Goal: Task Accomplishment & Management: Complete application form

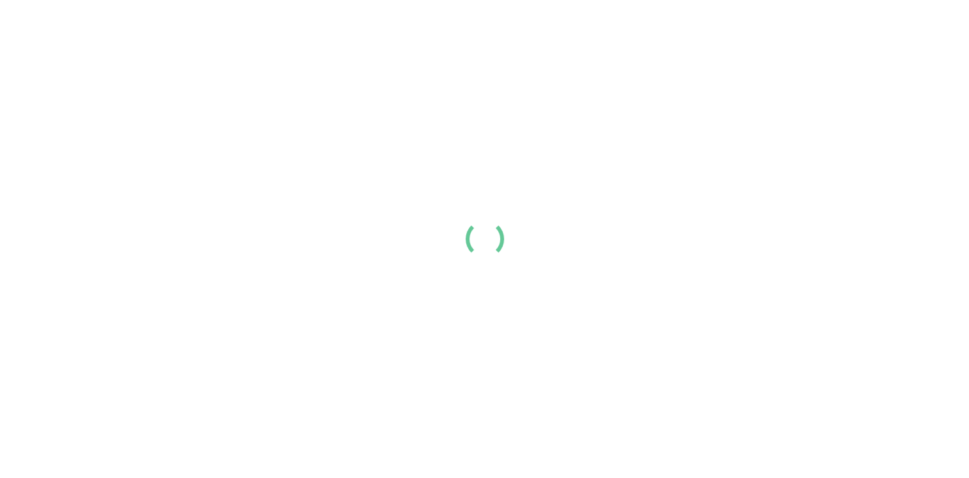
click at [371, 379] on div at bounding box center [484, 239] width 969 height 478
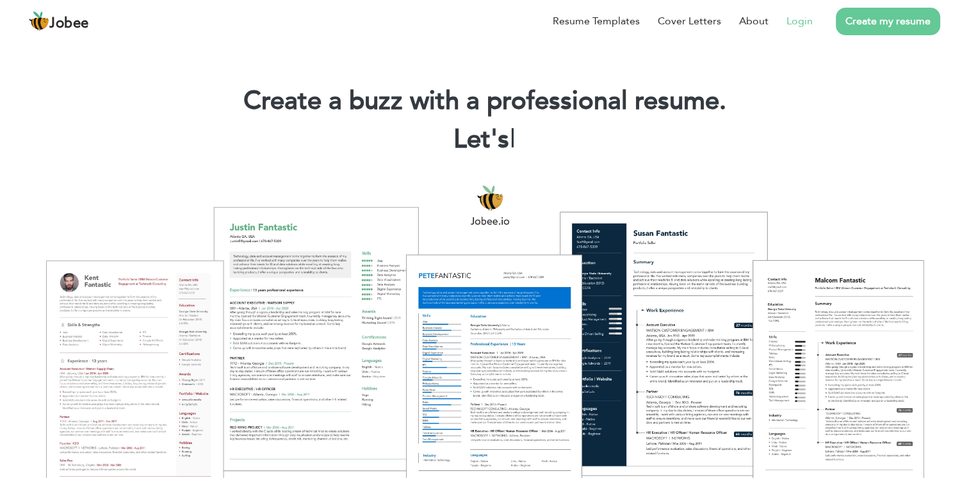
click at [804, 22] on link "Login" at bounding box center [799, 20] width 26 height 15
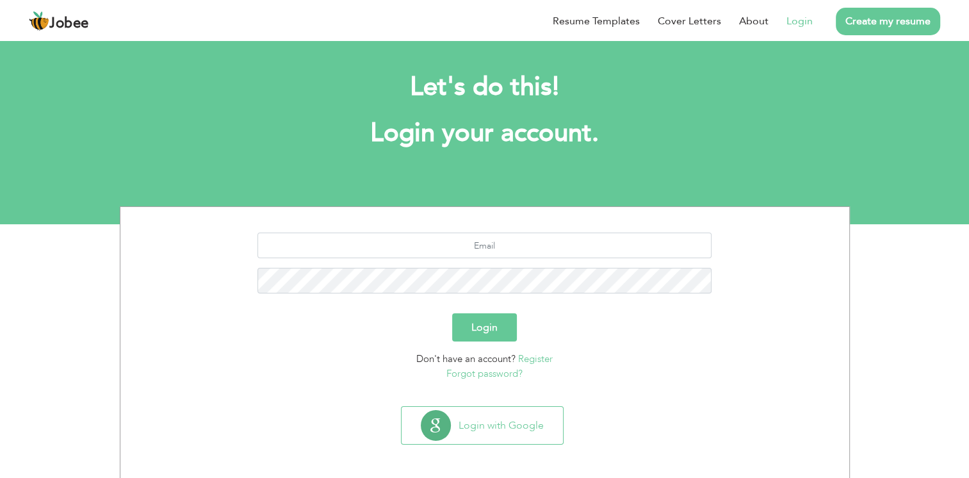
scroll to position [6, 0]
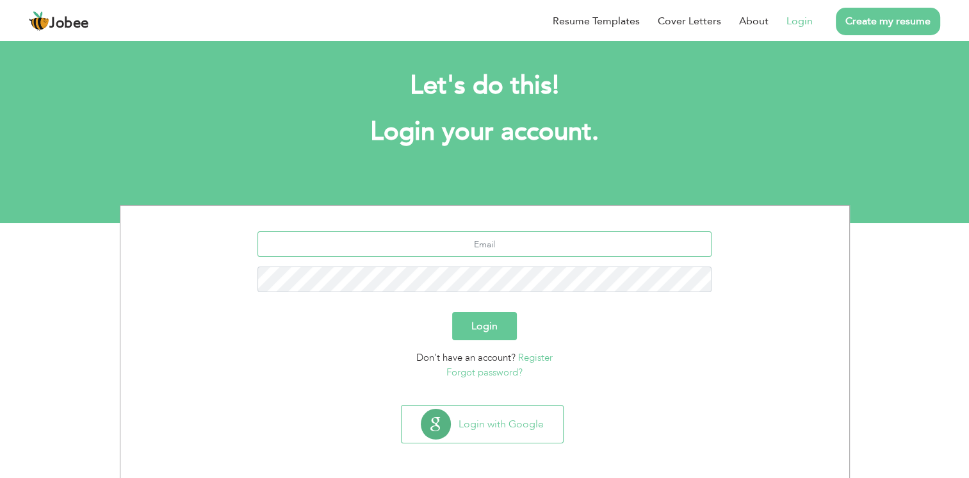
click at [550, 241] on input "text" at bounding box center [484, 244] width 454 height 26
type input "aamir183005@gmail.com"
click at [452, 312] on button "Login" at bounding box center [484, 326] width 65 height 28
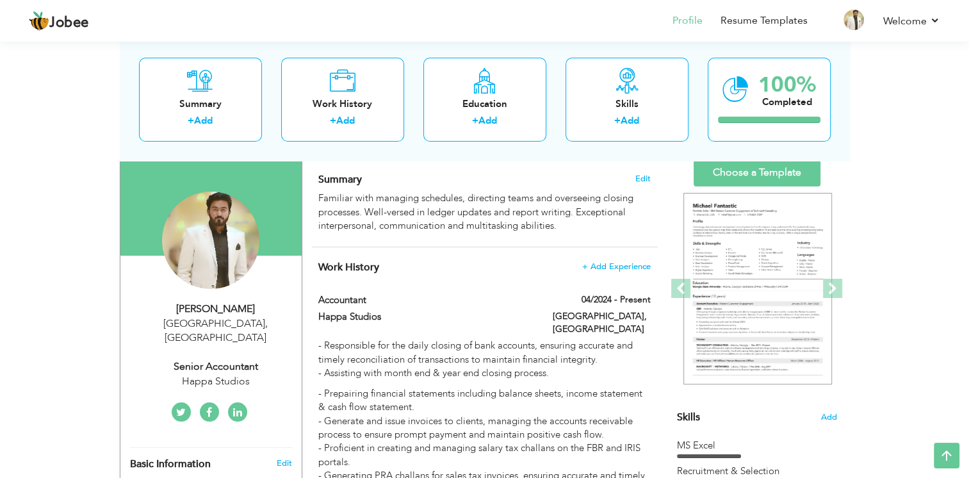
scroll to position [79, 0]
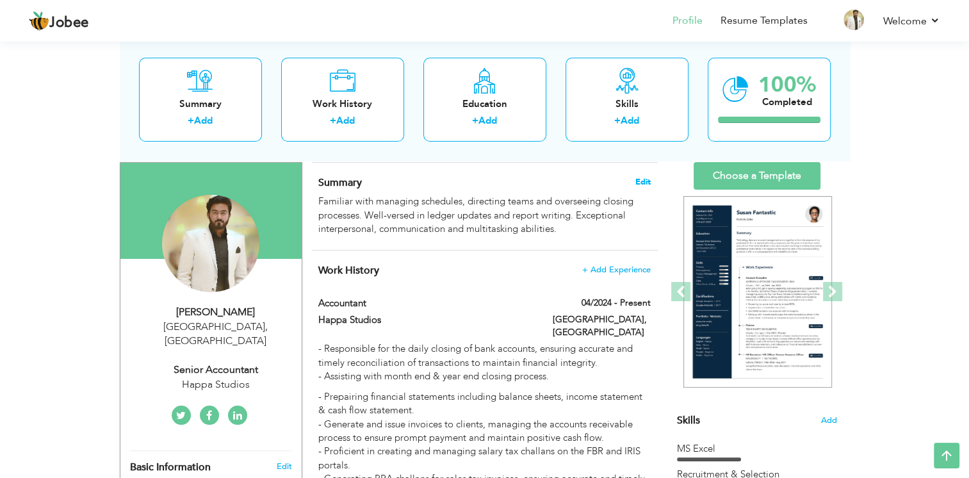
click at [640, 183] on span "Edit" at bounding box center [642, 181] width 15 height 9
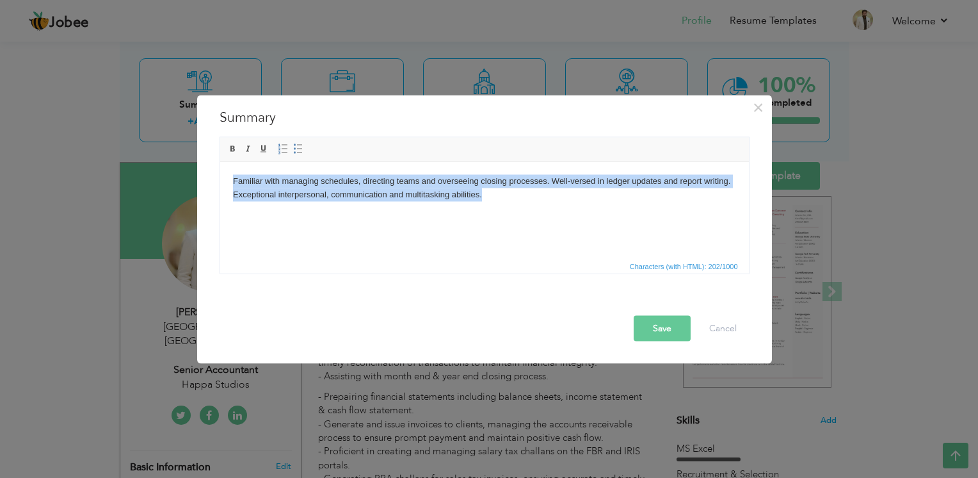
drag, startPoint x: 453, startPoint y: 190, endPoint x: 229, endPoint y: 179, distance: 223.7
click at [229, 179] on html "Familiar with managing schedules, directing teams and overseeing closing proces…" at bounding box center [484, 187] width 529 height 53
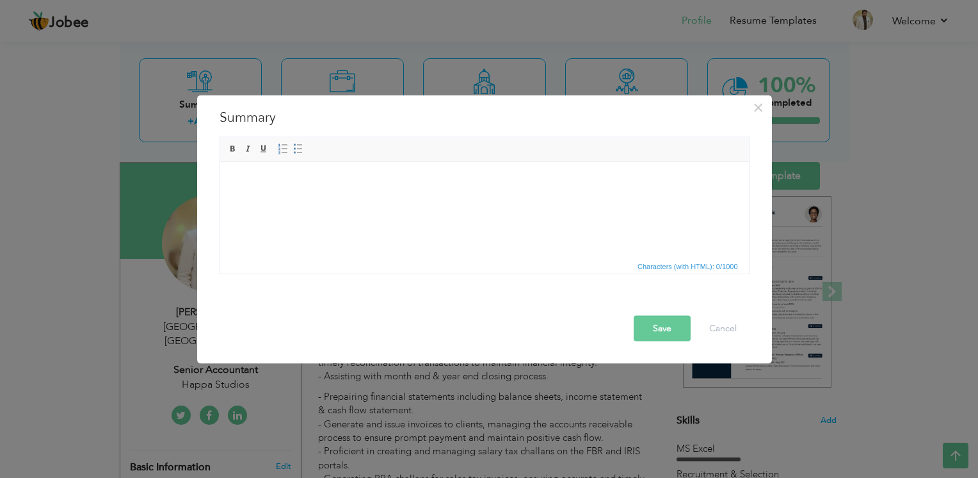
click at [299, 189] on html at bounding box center [484, 180] width 529 height 39
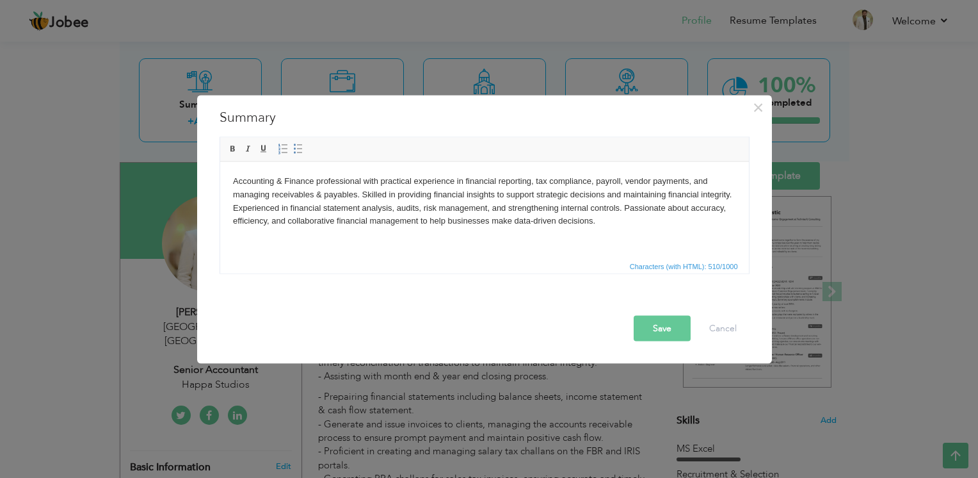
click at [632, 213] on body "Accounting & Finance professional with practical experience in financial report…" at bounding box center [483, 200] width 503 height 53
drag, startPoint x: 602, startPoint y: 226, endPoint x: 870, endPoint y: 475, distance: 365.6
click at [602, 226] on body "Accounting & Finance professional with practical experience in financial report…" at bounding box center [483, 200] width 503 height 53
click at [661, 329] on button "Save" at bounding box center [662, 329] width 57 height 26
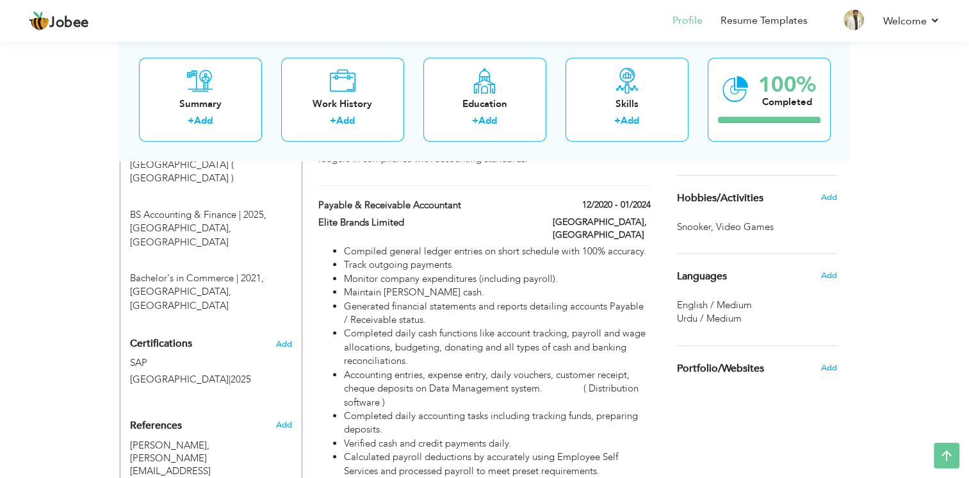
scroll to position [702, 0]
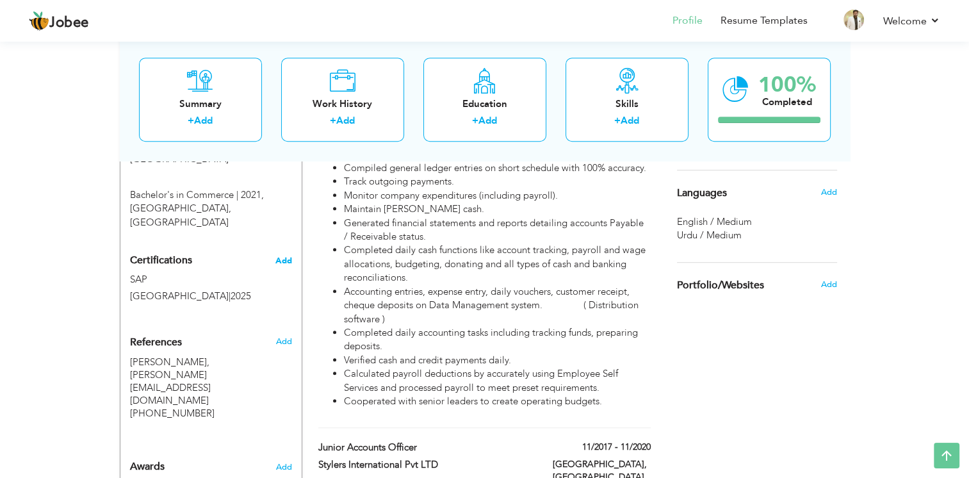
click at [280, 256] on span "Add" at bounding box center [283, 260] width 17 height 9
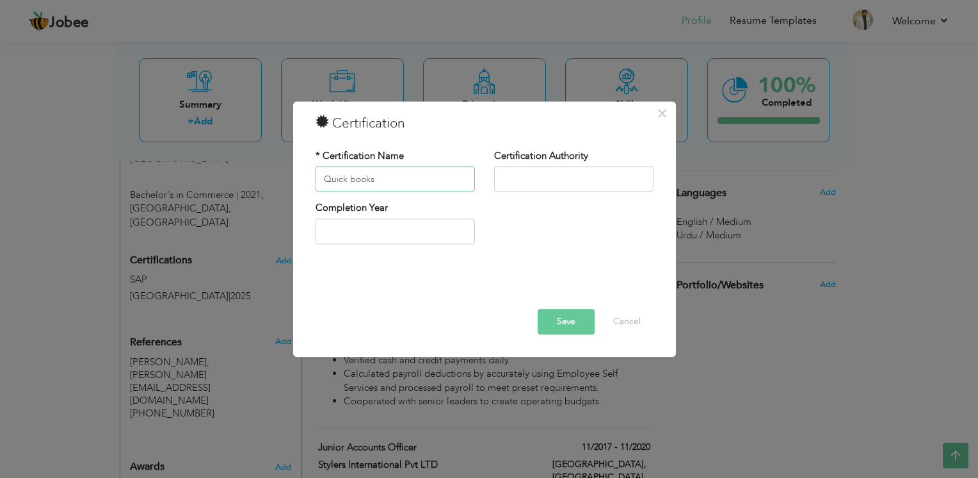
type input "Quick books"
click at [575, 325] on button "Save" at bounding box center [566, 322] width 57 height 26
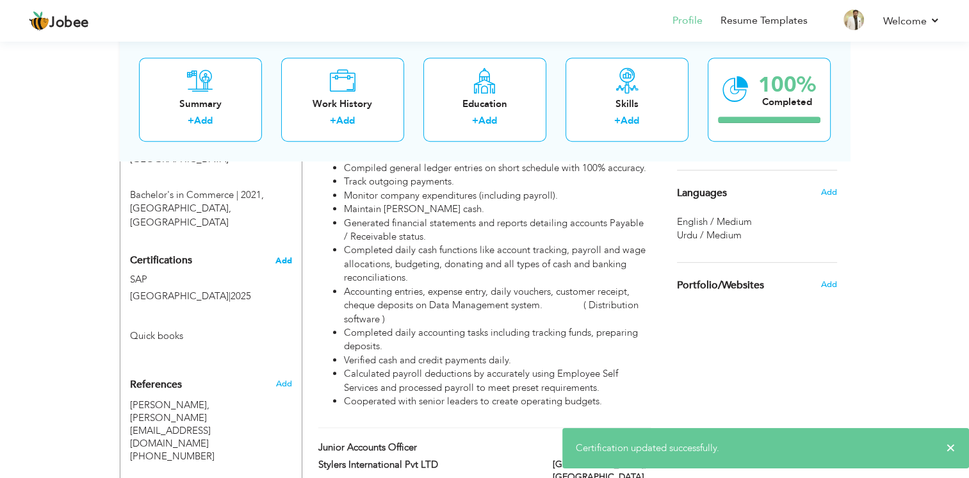
click at [277, 256] on span "Add" at bounding box center [283, 260] width 17 height 9
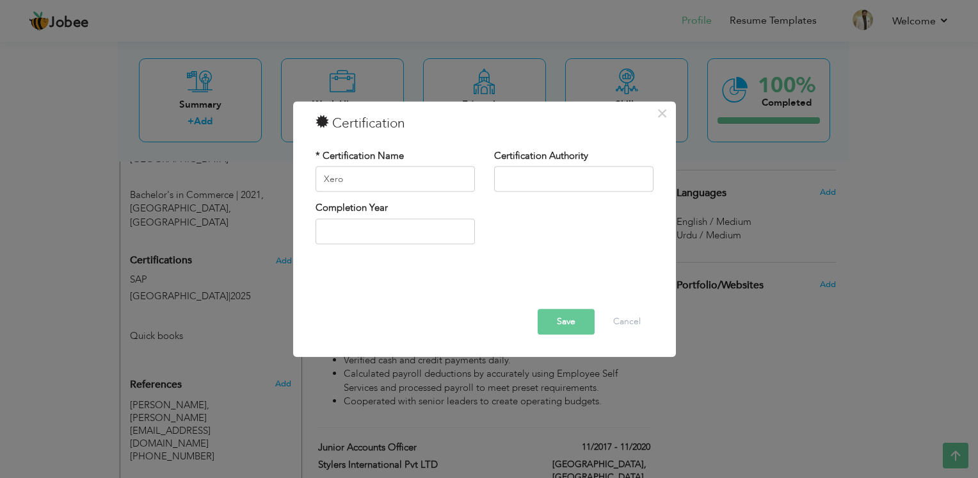
click at [556, 325] on button "Save" at bounding box center [566, 322] width 57 height 26
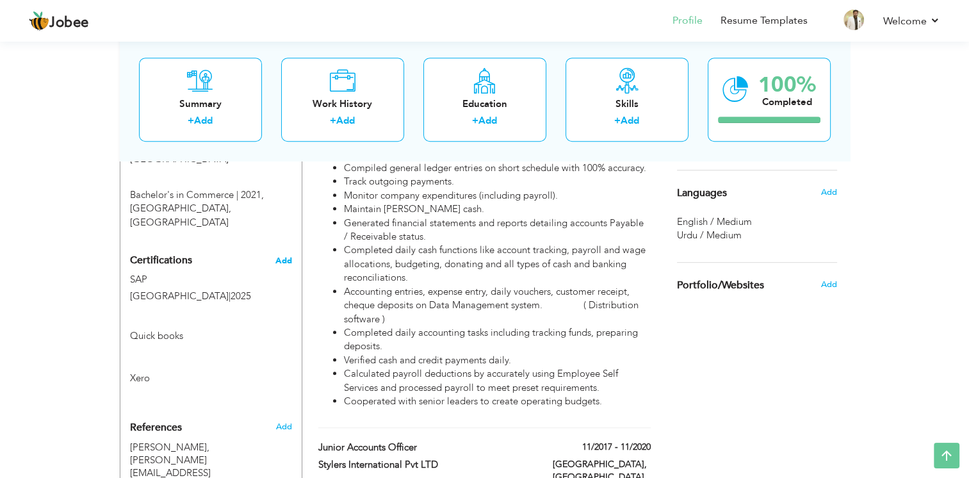
click at [283, 256] on span "Add" at bounding box center [283, 260] width 17 height 9
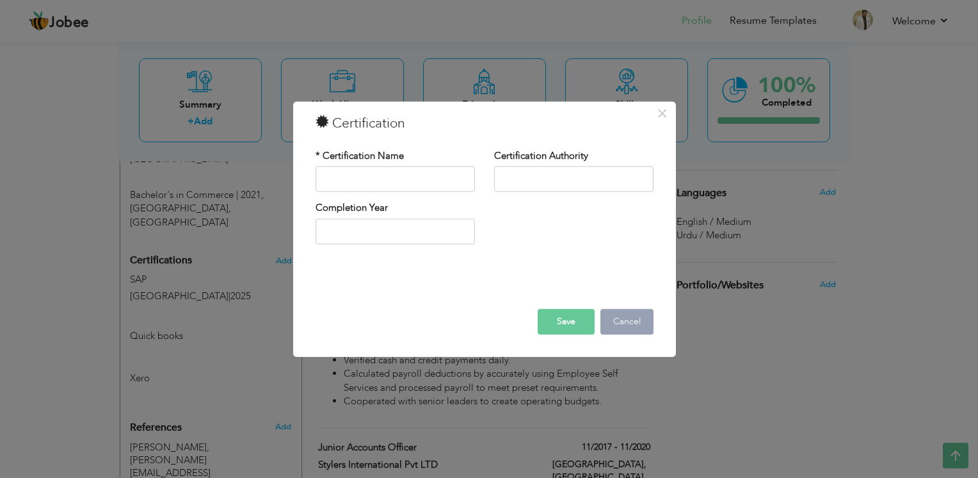
click at [633, 324] on button "Cancel" at bounding box center [627, 322] width 53 height 26
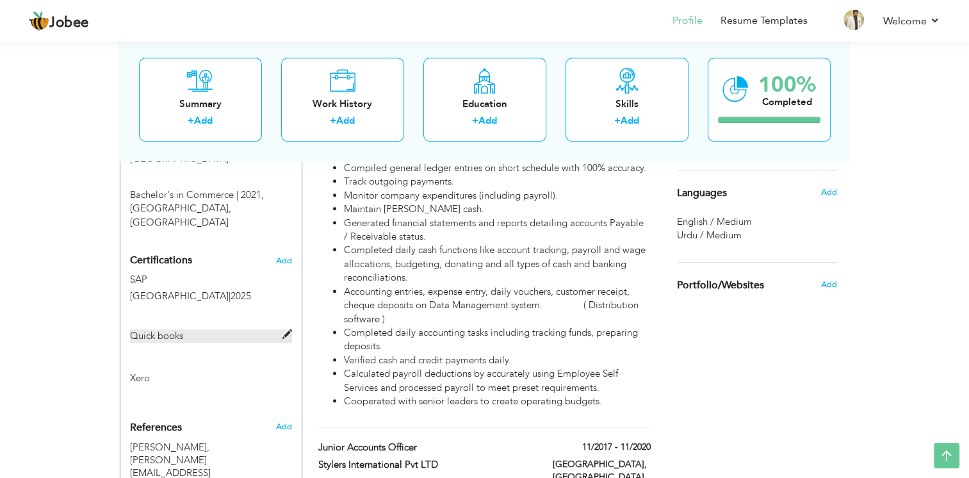
click at [287, 330] on span at bounding box center [287, 335] width 10 height 10
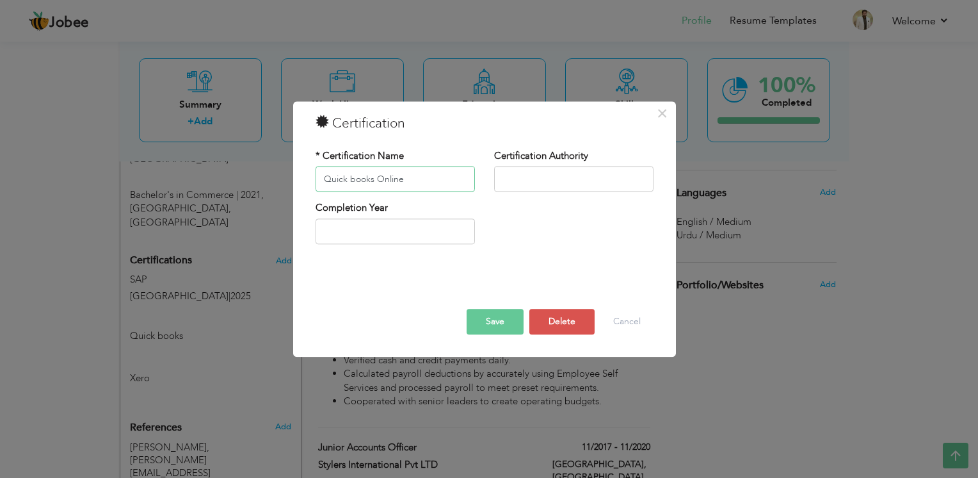
type input "Quick books Online"
click at [479, 325] on button "Save" at bounding box center [495, 322] width 57 height 26
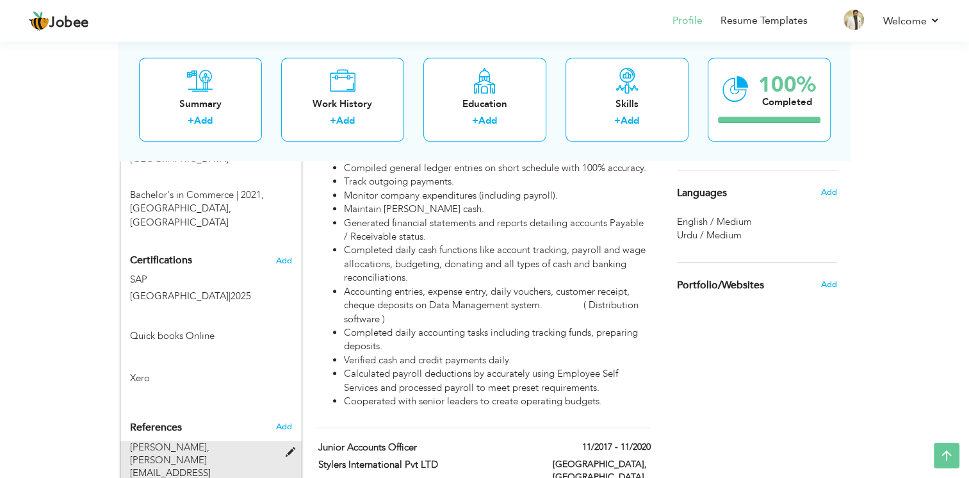
click at [286, 448] on span at bounding box center [293, 453] width 16 height 10
type input "Muhammad Arif"
type input "Amad Anwar"
type input "arifhussainca@outlook.com"
type input "+923061622554"
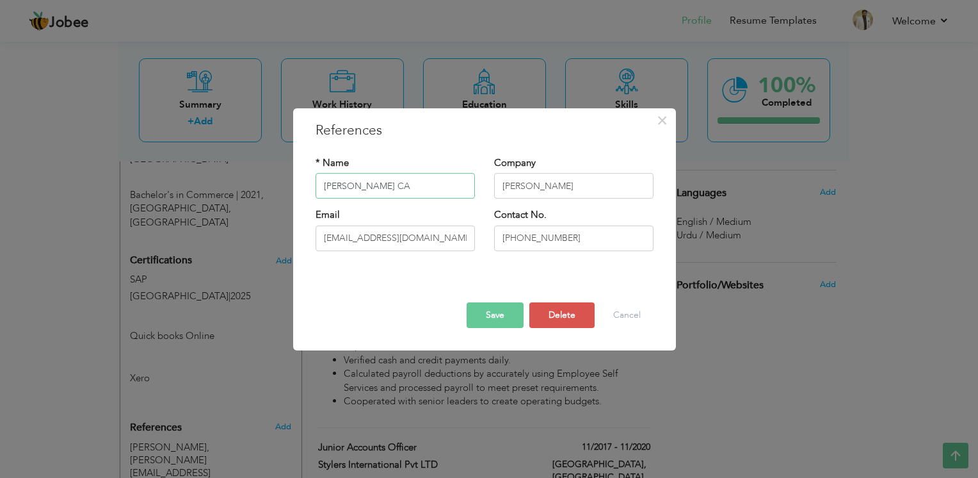
type input "Muhammad Arif CA"
click at [494, 309] on button "Save" at bounding box center [495, 315] width 57 height 26
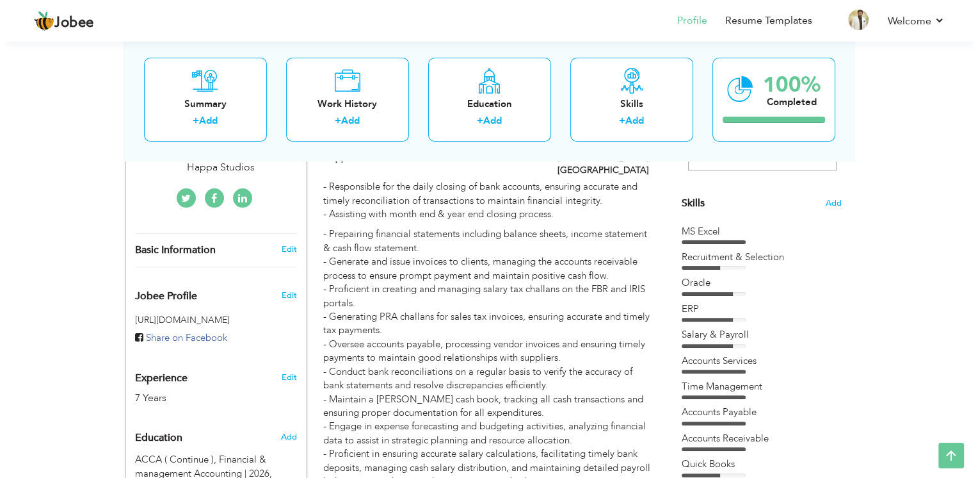
scroll to position [291, 0]
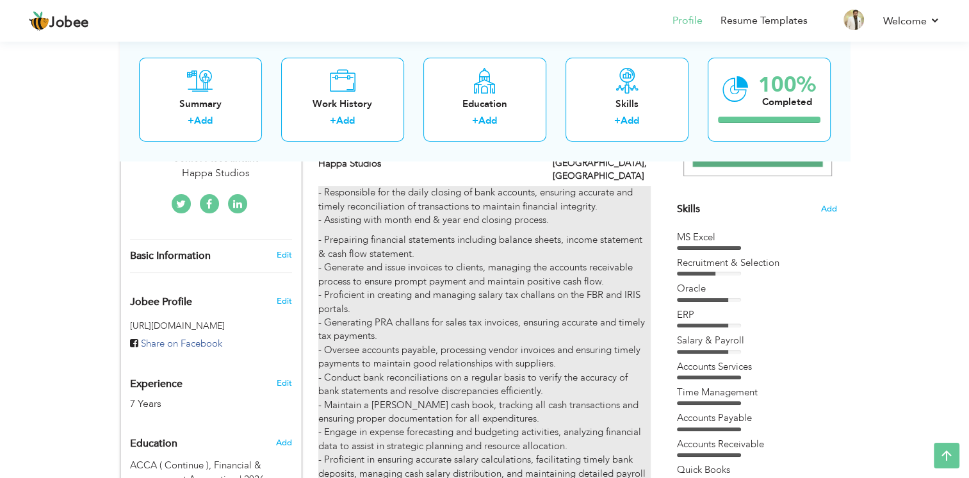
click at [552, 233] on p "- Prepairing financial statements including balance sheets, income statement & …" at bounding box center [484, 363] width 332 height 261
type input "Accountant"
type input "Happa Studios"
type input "04/2024"
type input "Pakistan"
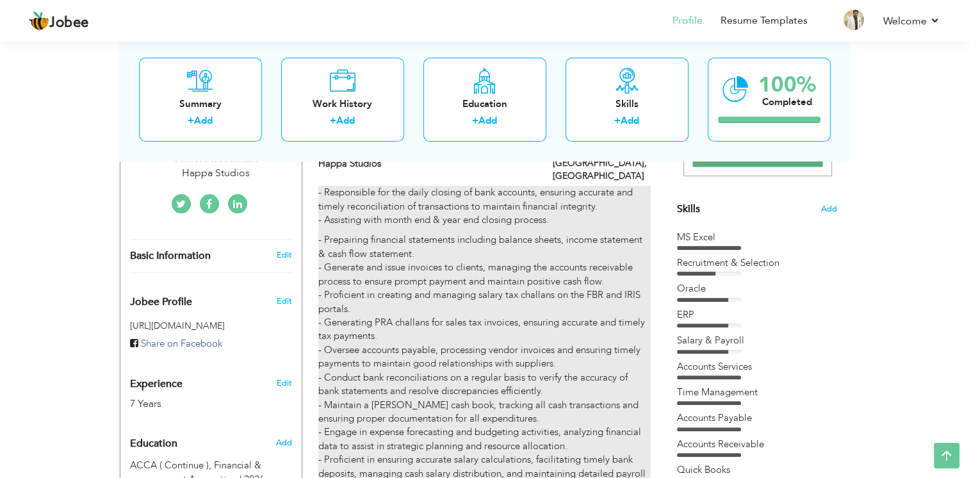
type input "Lahore"
checkbox input "true"
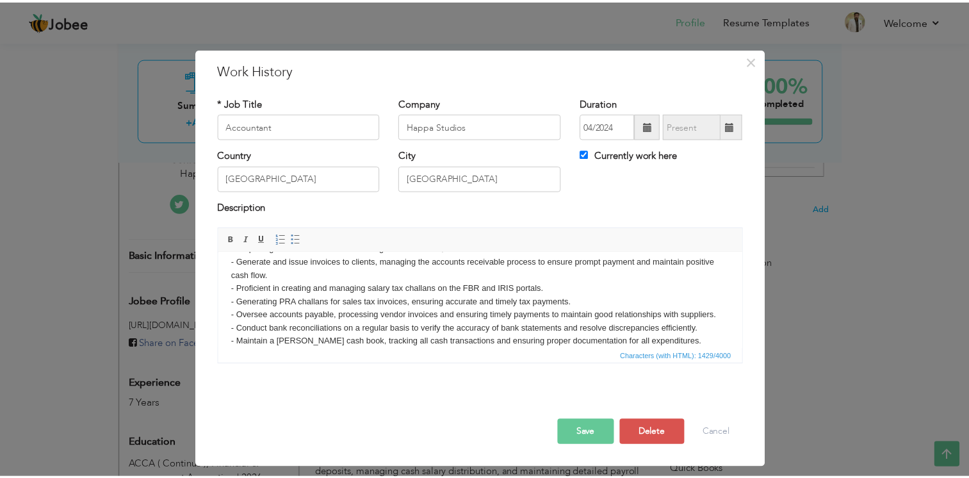
scroll to position [0, 0]
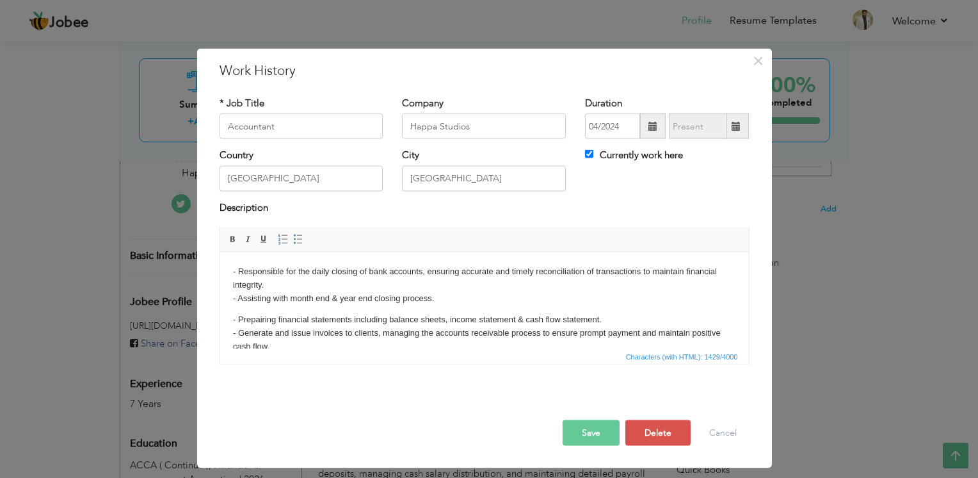
drag, startPoint x: 744, startPoint y: 273, endPoint x: 947, endPoint y: 495, distance: 300.9
click at [296, 283] on p "- Responsible for the daily closing of bank accounts, ensuring accurate and tim…" at bounding box center [483, 284] width 503 height 40
click at [706, 428] on button "Cancel" at bounding box center [723, 433] width 53 height 26
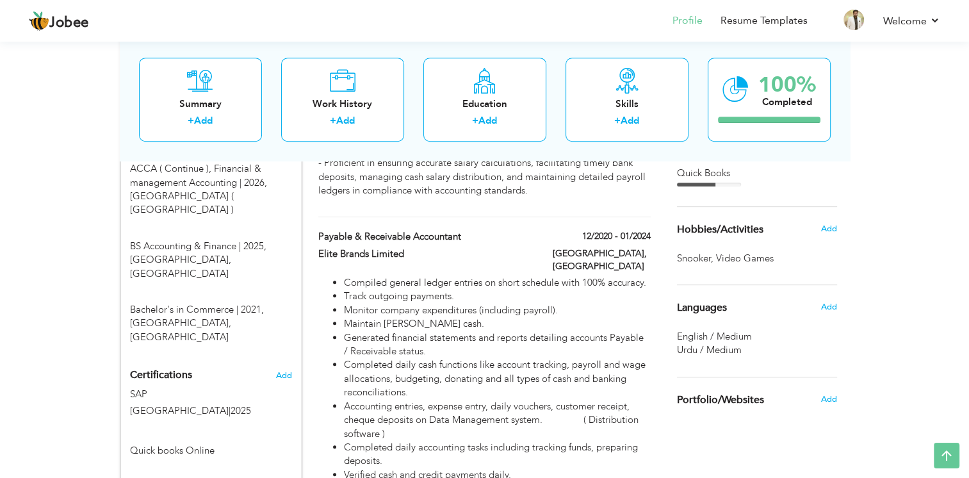
scroll to position [601, 0]
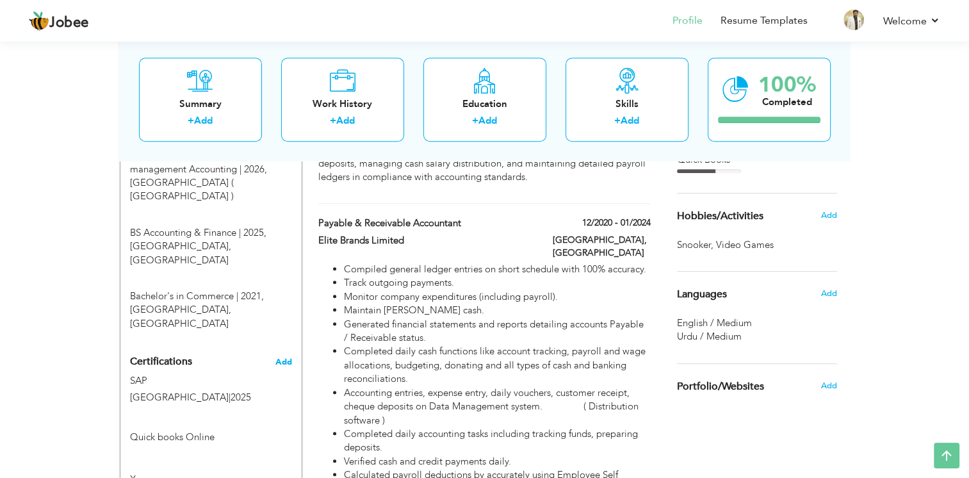
click at [283, 357] on span "Add" at bounding box center [283, 361] width 17 height 9
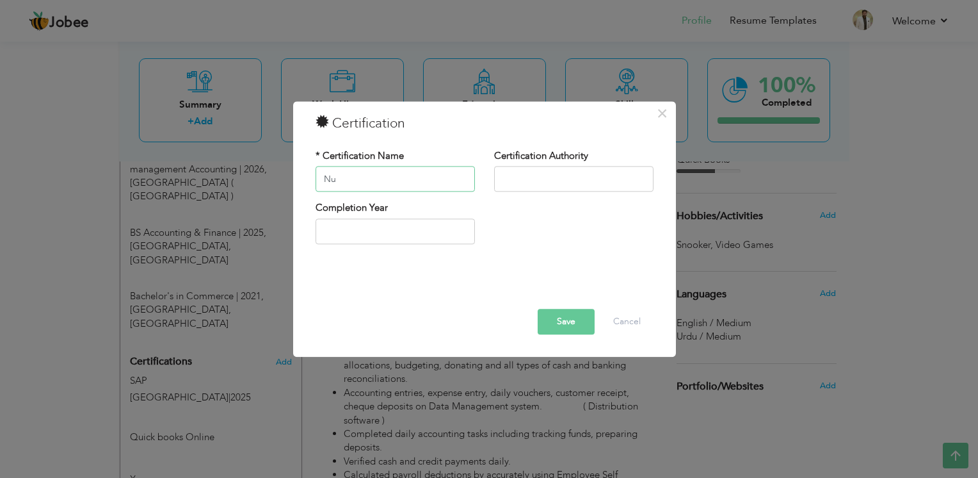
type input "N"
type input "ERP"
click at [515, 165] on div "Certification Authority" at bounding box center [573, 170] width 159 height 42
click at [520, 181] on input "text" at bounding box center [573, 179] width 159 height 26
type input "Numeric ERP"
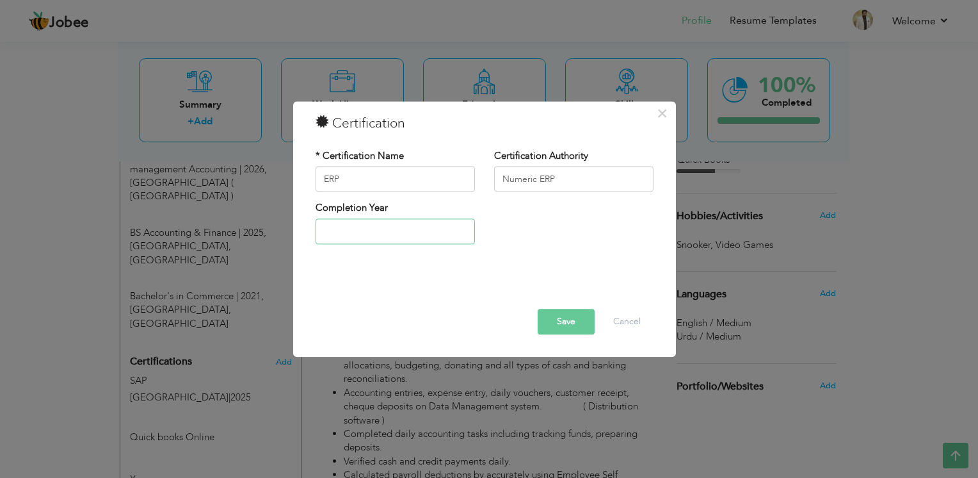
type input "2025"
click at [409, 220] on input "2025" at bounding box center [395, 231] width 159 height 26
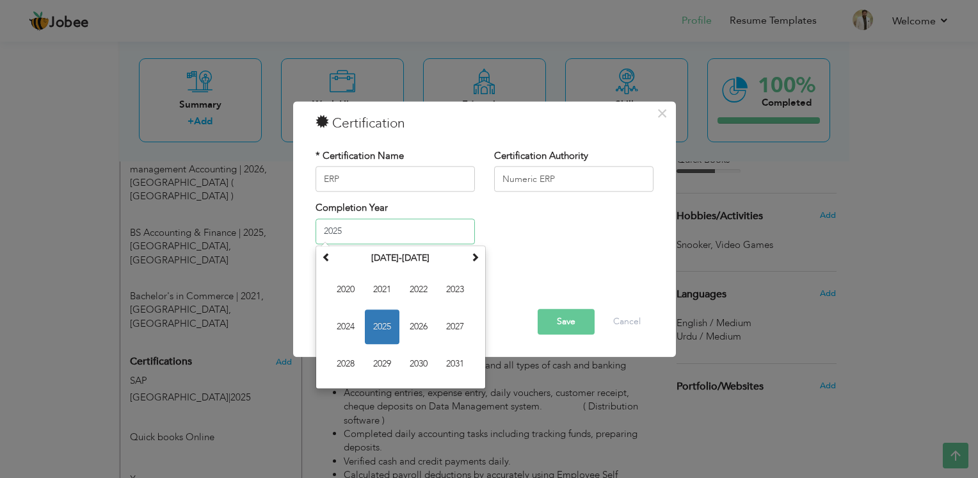
click at [409, 220] on input "2025" at bounding box center [395, 231] width 159 height 26
click at [380, 330] on span "2025" at bounding box center [382, 326] width 35 height 35
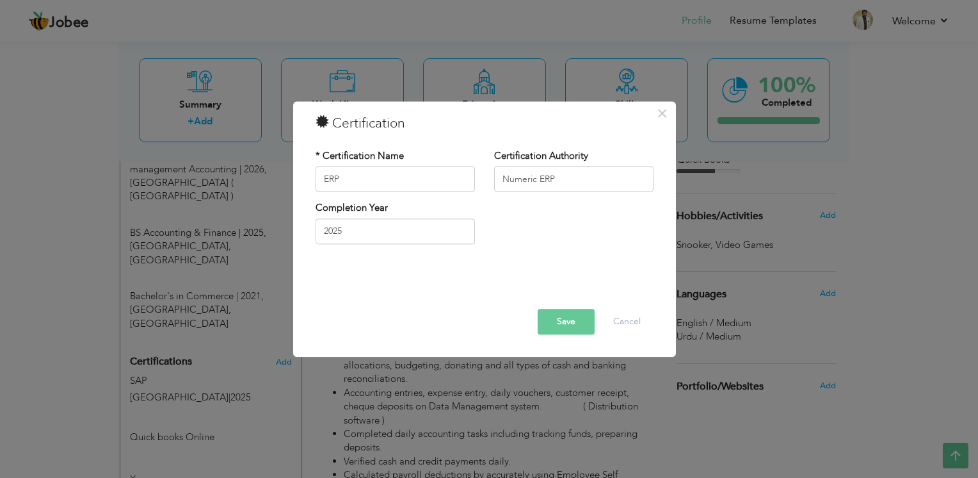
click at [576, 321] on button "Save" at bounding box center [566, 322] width 57 height 26
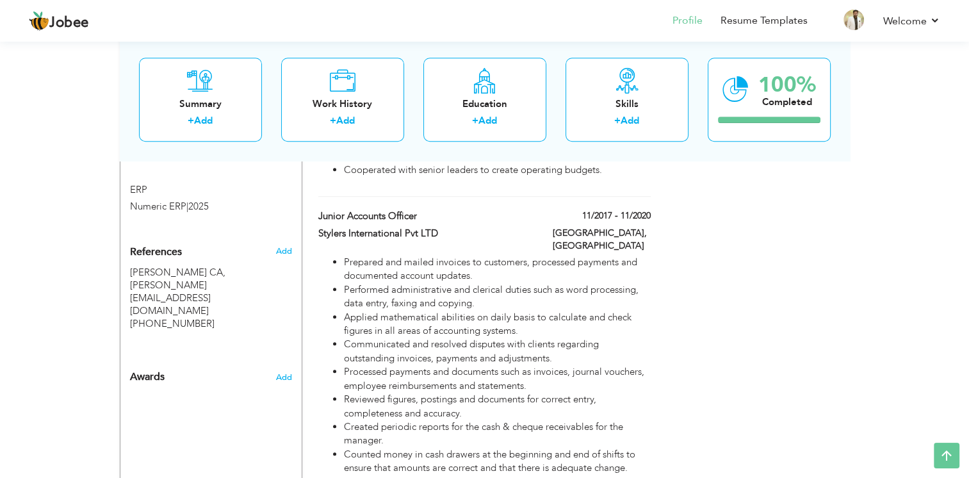
scroll to position [959, 0]
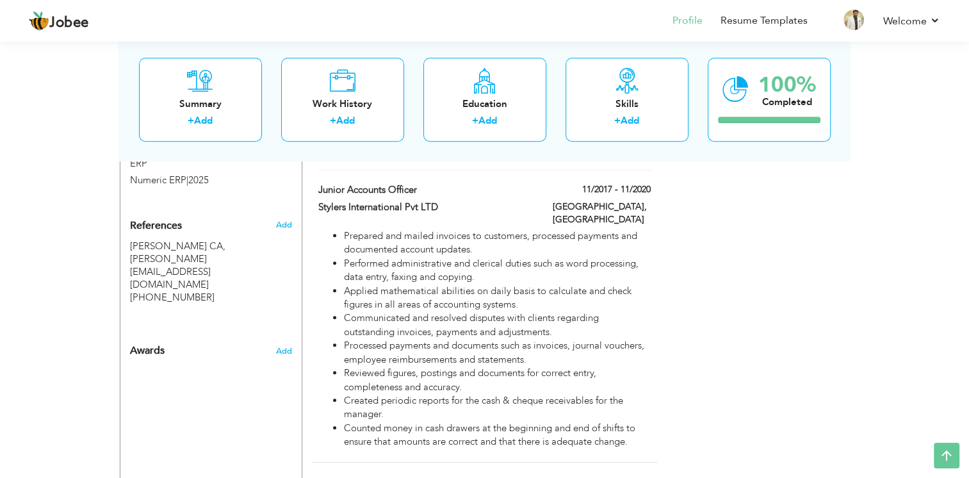
drag, startPoint x: 967, startPoint y: 359, endPoint x: 971, endPoint y: 367, distance: 8.6
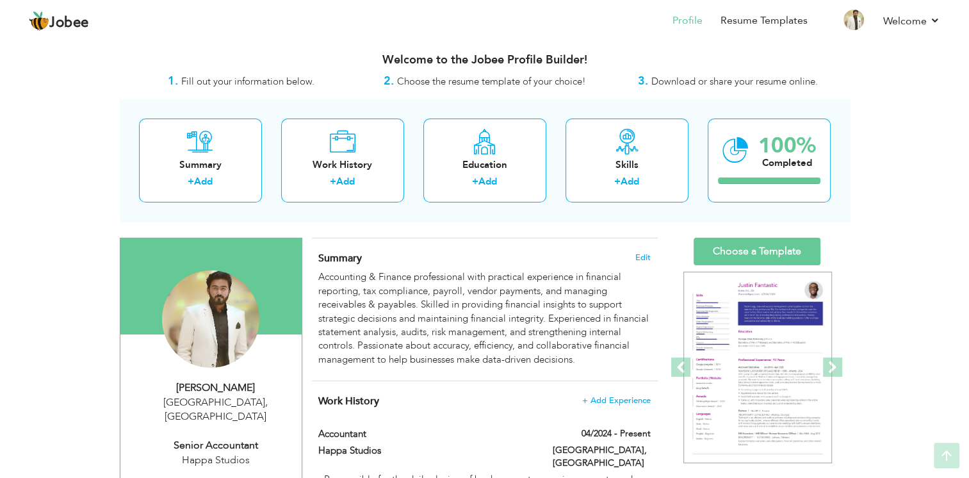
scroll to position [0, 0]
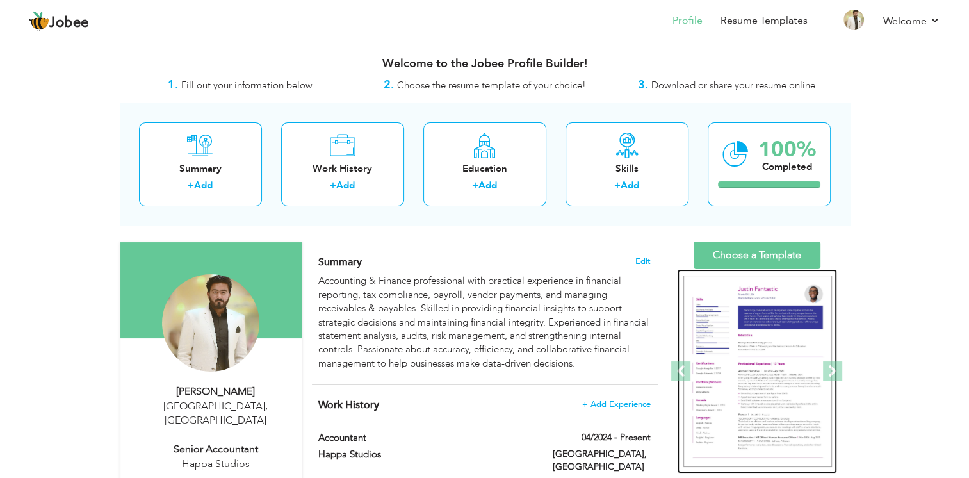
click at [714, 337] on img at bounding box center [757, 371] width 149 height 192
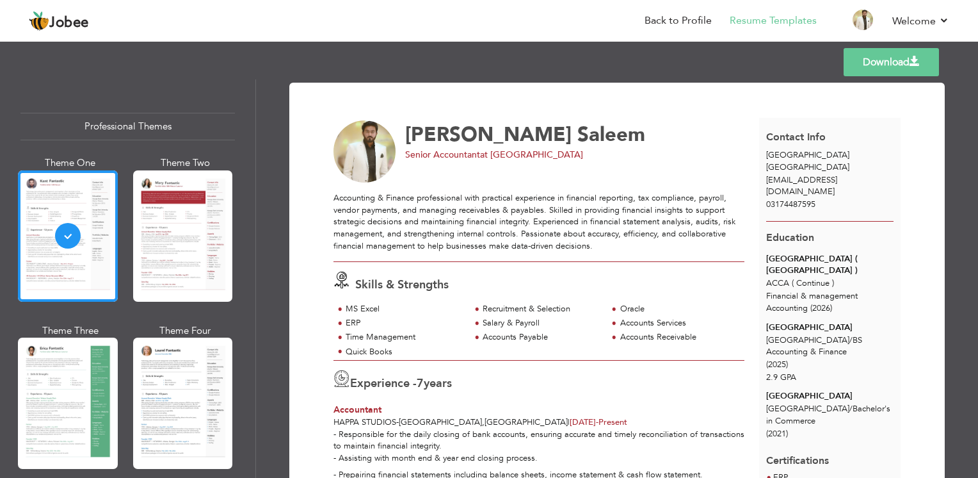
click at [881, 63] on link "Download" at bounding box center [891, 62] width 95 height 28
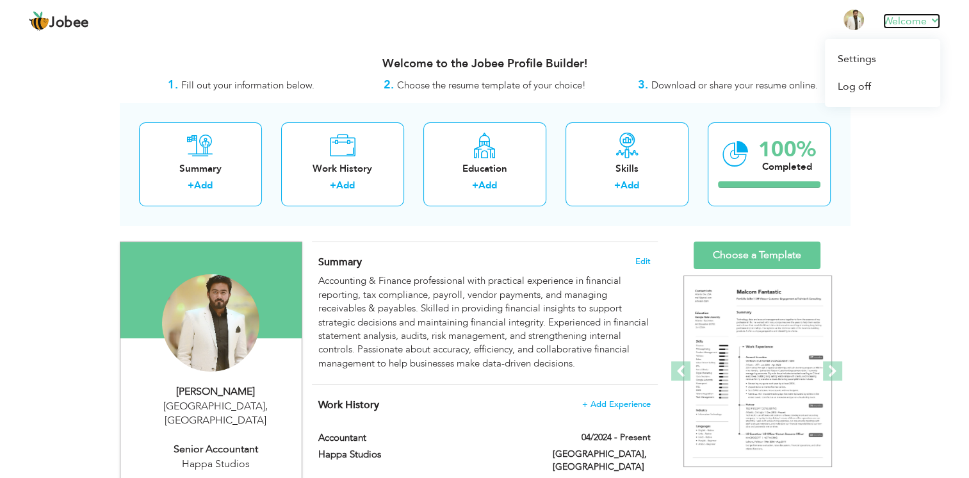
click at [918, 14] on link "Welcome" at bounding box center [911, 20] width 57 height 15
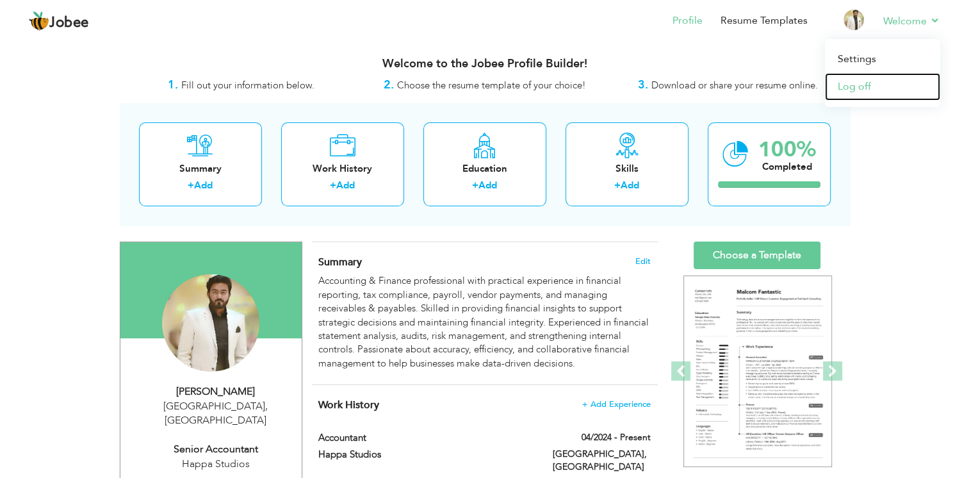
click at [871, 90] on link "Log off" at bounding box center [882, 87] width 115 height 28
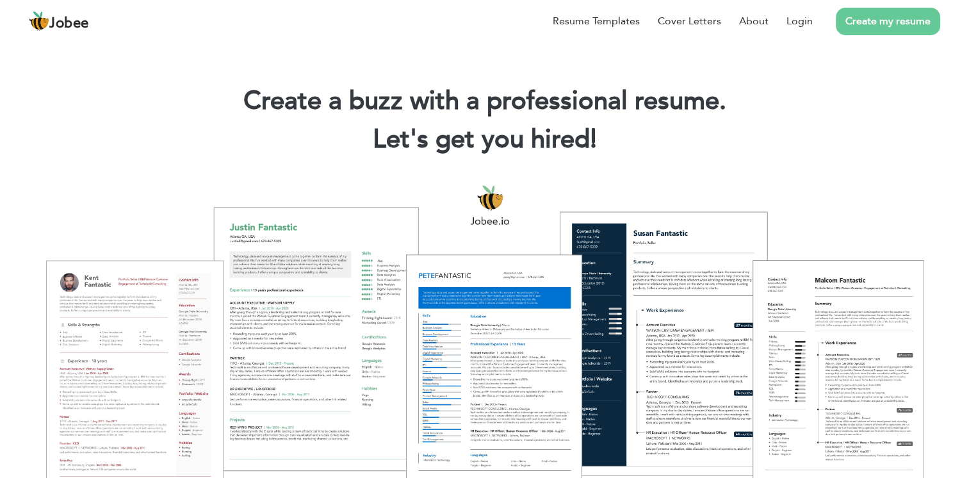
click at [853, 26] on link "Create my resume" at bounding box center [888, 22] width 104 height 28
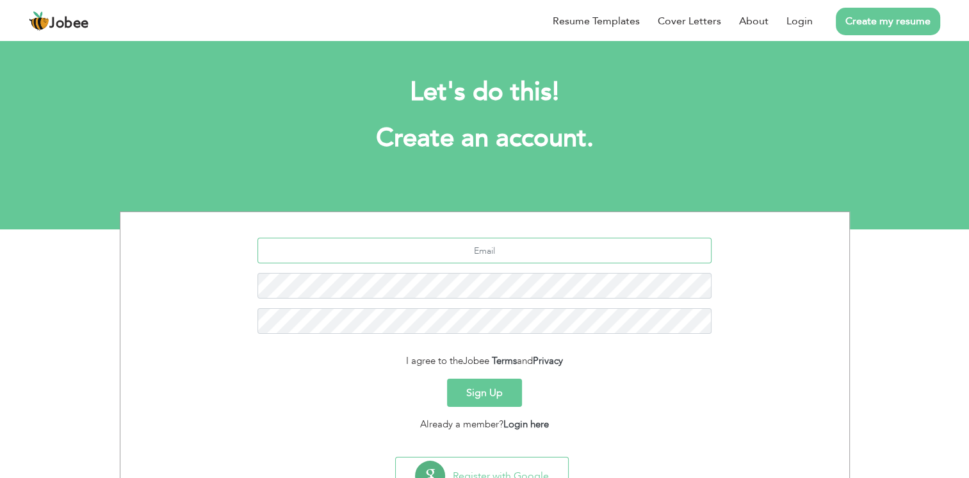
click at [515, 247] on input "text" at bounding box center [484, 251] width 454 height 26
type input "[EMAIL_ADDRESS][DOMAIN_NAME]"
click at [488, 394] on button "Sign Up" at bounding box center [484, 392] width 75 height 28
